Goal: Information Seeking & Learning: Learn about a topic

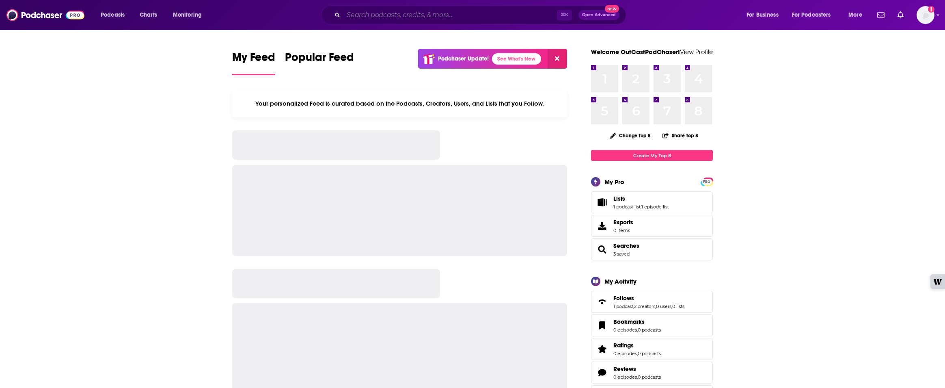
click at [371, 17] on input "Search podcasts, credits, & more..." at bounding box center [451, 15] width 214 height 13
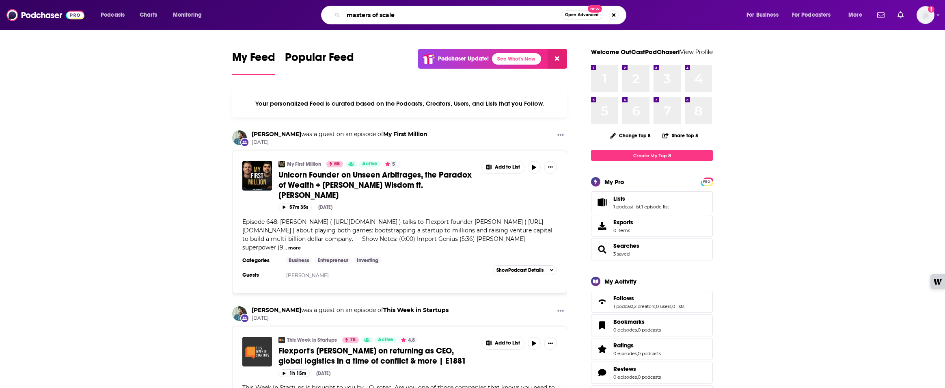
type input "masters of scale"
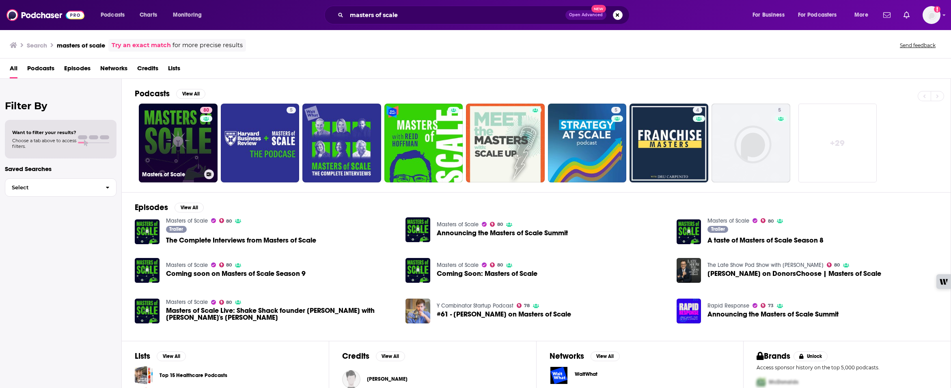
click at [184, 140] on link "80 Masters of Scale" at bounding box center [178, 143] width 79 height 79
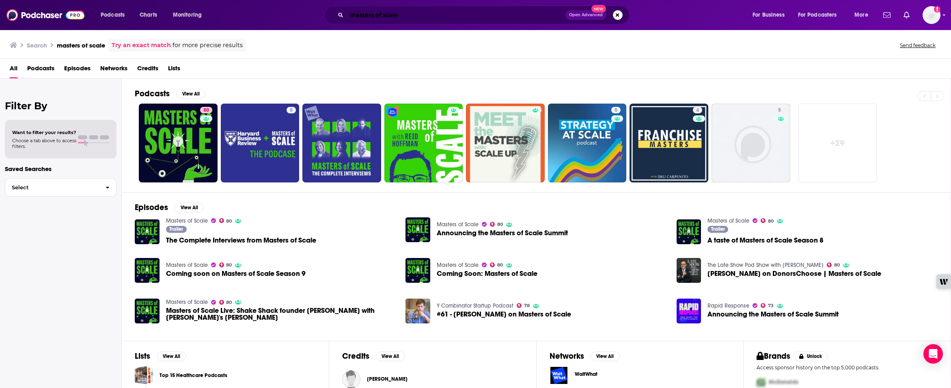
click at [366, 16] on input "masters of scale" at bounding box center [456, 15] width 219 height 13
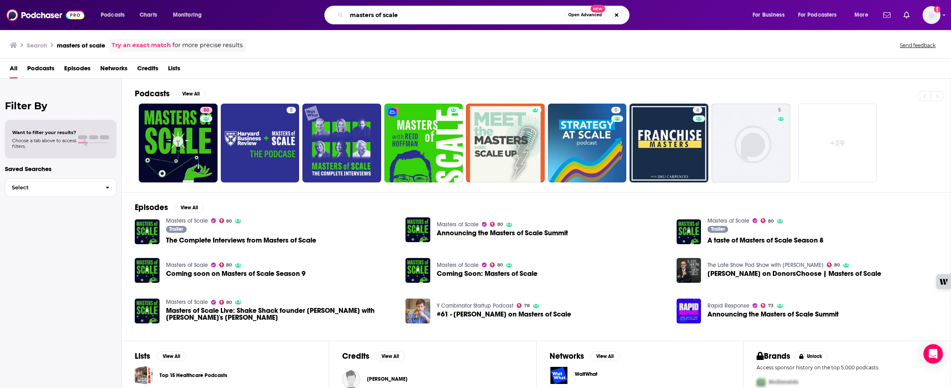
click at [366, 16] on input "masters of scale" at bounding box center [456, 15] width 218 height 13
type input "no priors"
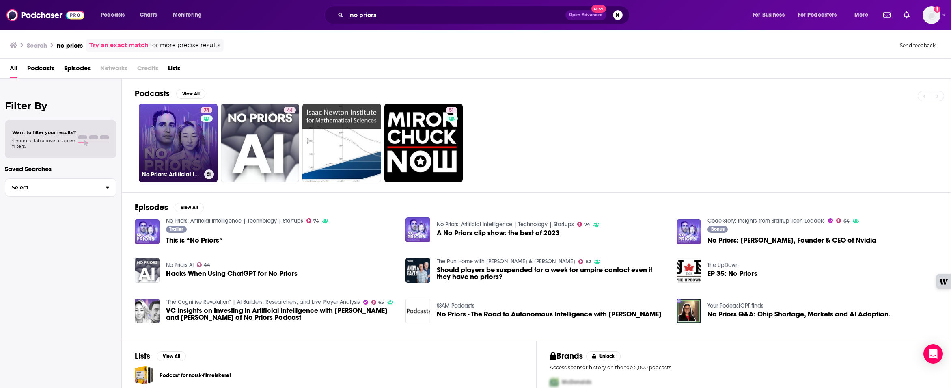
click at [170, 149] on link "74 No Priors: Artificial Intelligence | Technology | Startups" at bounding box center [178, 143] width 79 height 79
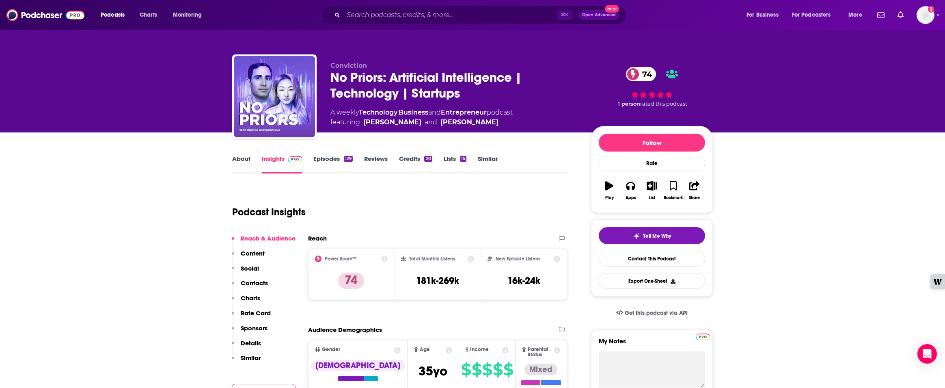
click at [248, 158] on link "About" at bounding box center [241, 164] width 18 height 19
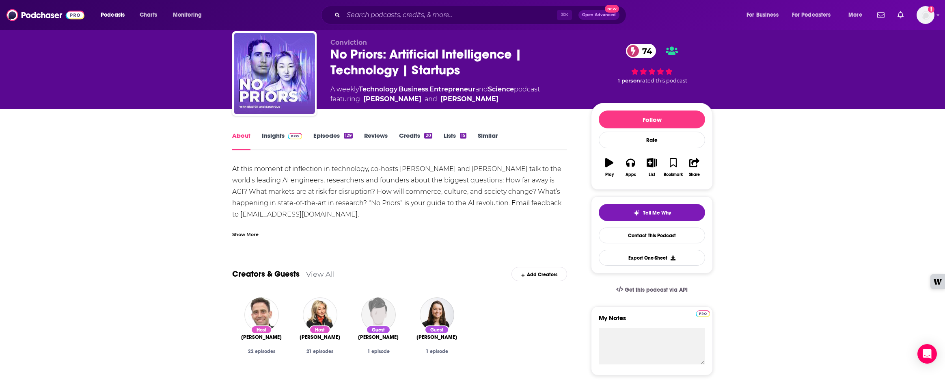
scroll to position [124, 0]
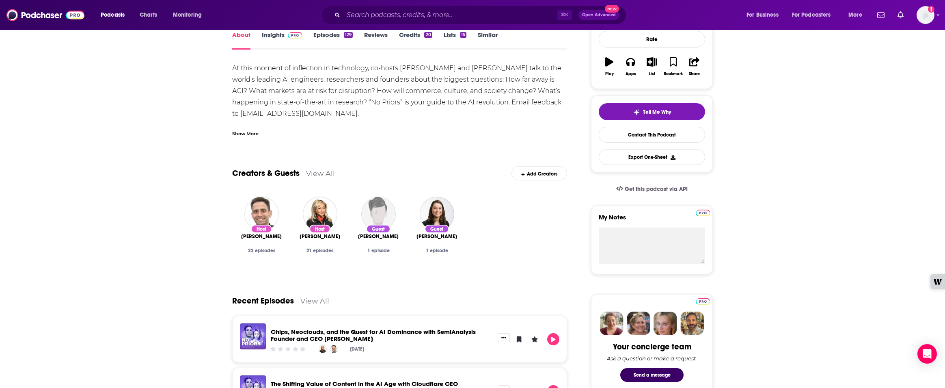
click at [312, 234] on span "[PERSON_NAME]" at bounding box center [320, 236] width 41 height 6
